Goal: Task Accomplishment & Management: Manage account settings

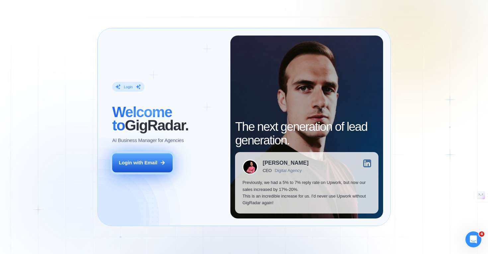
click at [141, 164] on div "Login with Email" at bounding box center [138, 162] width 39 height 7
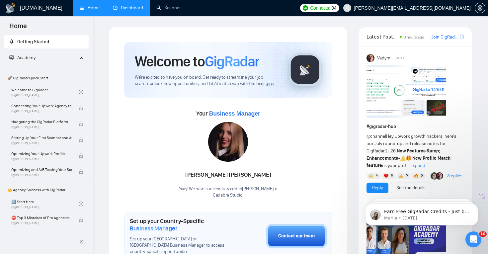
click at [132, 9] on link "Dashboard" at bounding box center [128, 8] width 30 height 6
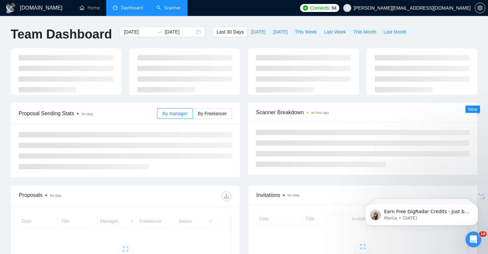
click at [169, 8] on link "Scanner" at bounding box center [168, 8] width 25 height 6
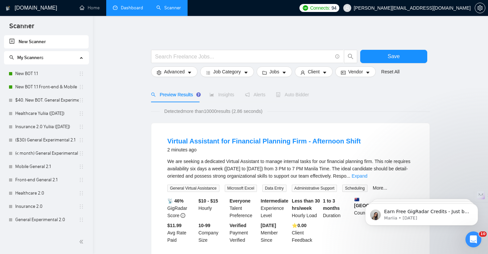
click at [131, 9] on link "Dashboard" at bounding box center [128, 8] width 30 height 6
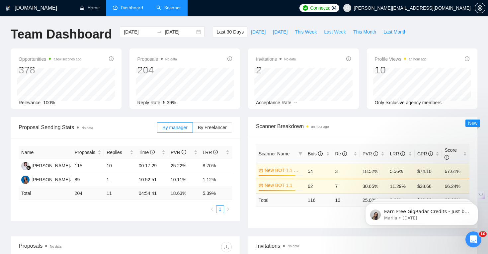
click at [340, 33] on span "Last Week" at bounding box center [335, 31] width 22 height 7
type input "2025-08-11"
type input "2025-08-17"
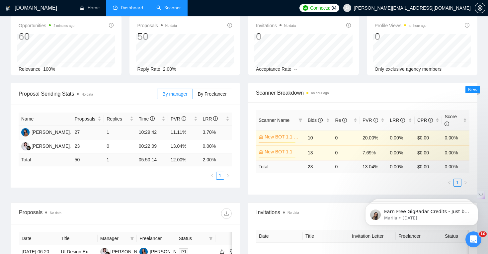
scroll to position [34, 0]
